Goal: Information Seeking & Learning: Understand process/instructions

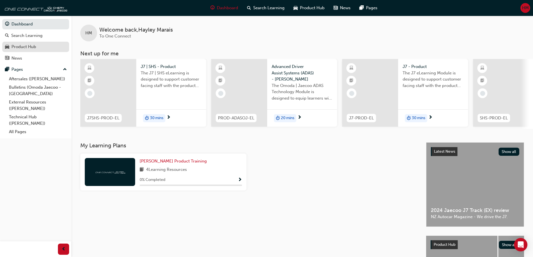
click at [21, 48] on div "Product Hub" at bounding box center [23, 47] width 25 height 6
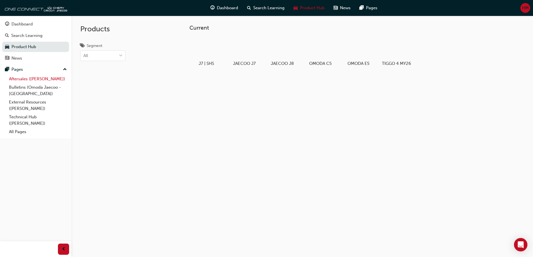
click at [22, 79] on link "Aftersales ([PERSON_NAME])" at bounding box center [38, 79] width 62 height 9
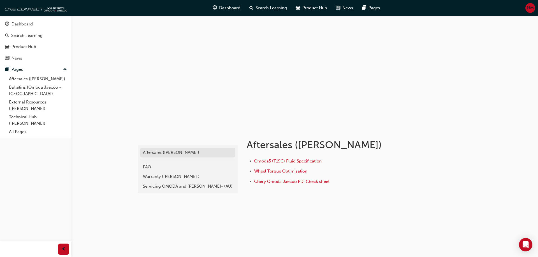
click at [168, 152] on div "Aftersales ([PERSON_NAME])" at bounding box center [188, 153] width 90 height 6
click at [190, 176] on div "Warranty ([PERSON_NAME] )" at bounding box center [188, 177] width 90 height 6
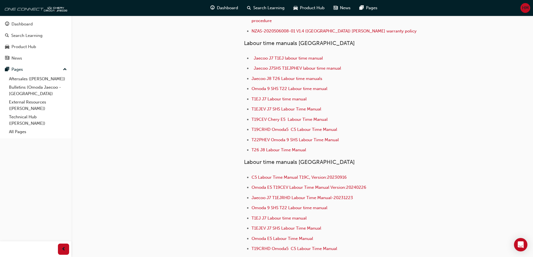
scroll to position [112, 0]
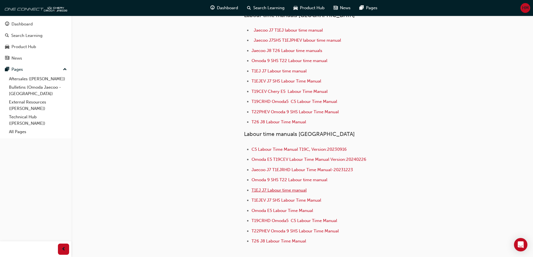
click at [302, 188] on span "T1EJ J7 Labour time manual" at bounding box center [279, 190] width 55 height 5
